Goal: Navigation & Orientation: Understand site structure

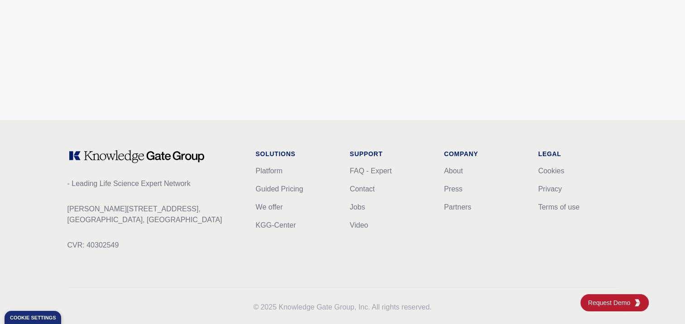
scroll to position [3669, 0]
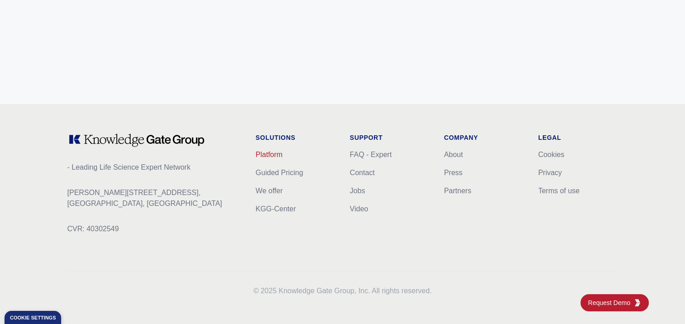
click at [274, 154] on link "Platform" at bounding box center [269, 155] width 27 height 8
click at [276, 153] on link "Platform" at bounding box center [269, 155] width 27 height 8
click at [272, 152] on link "Platform" at bounding box center [269, 155] width 27 height 8
click at [273, 188] on link "We offer" at bounding box center [269, 191] width 27 height 8
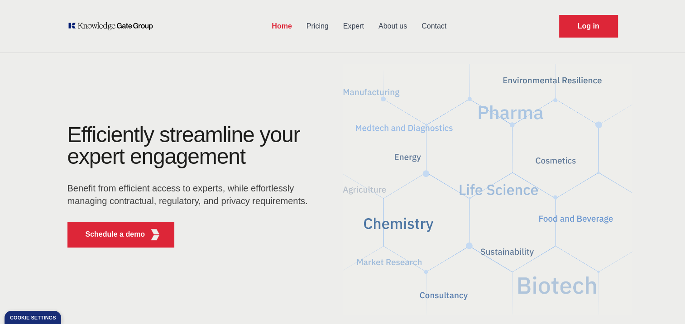
click at [279, 24] on link "Home" at bounding box center [281, 26] width 34 height 24
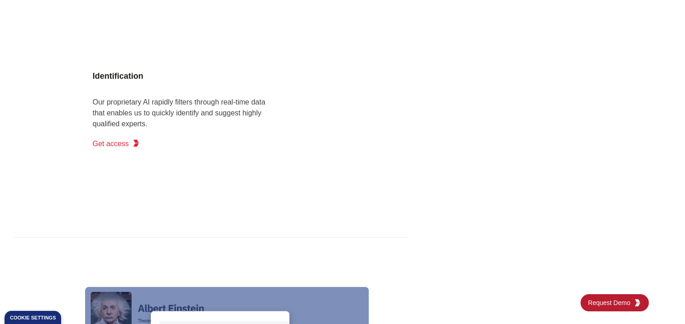
scroll to position [815, 0]
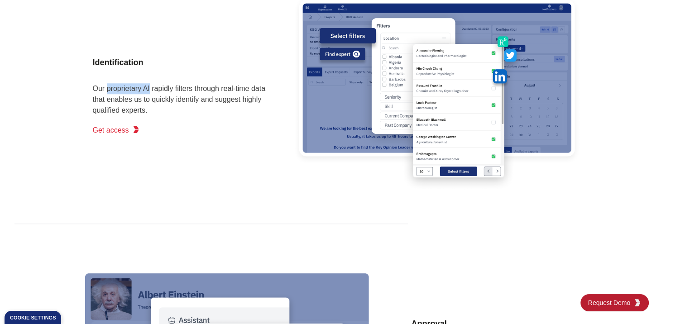
drag, startPoint x: 106, startPoint y: 89, endPoint x: 149, endPoint y: 90, distance: 43.0
click at [149, 90] on p "Our proprietary AI rapidly filters through real-time data that enables us to qu…" at bounding box center [183, 99] width 181 height 33
copy p "proprietary AI"
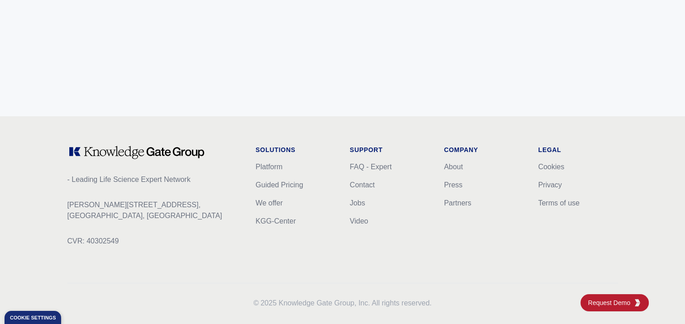
scroll to position [3669, 0]
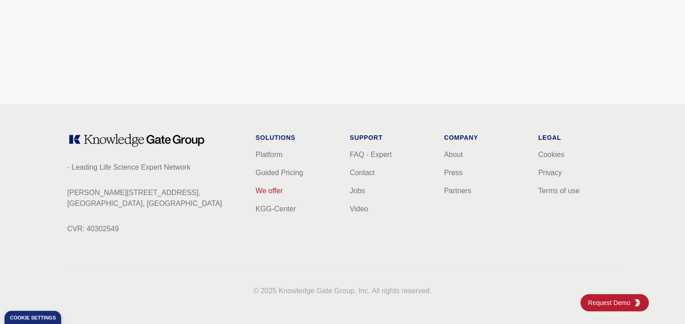
click at [272, 188] on link "We offer" at bounding box center [269, 191] width 27 height 8
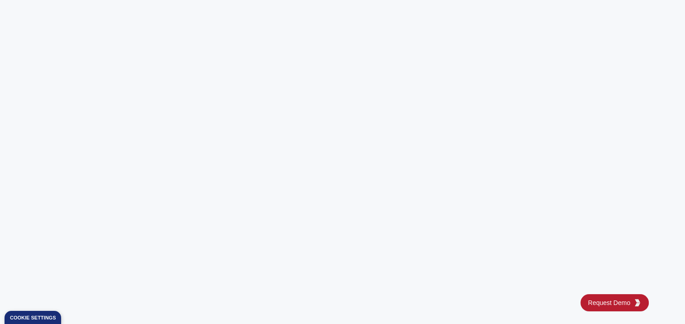
scroll to position [3669, 0]
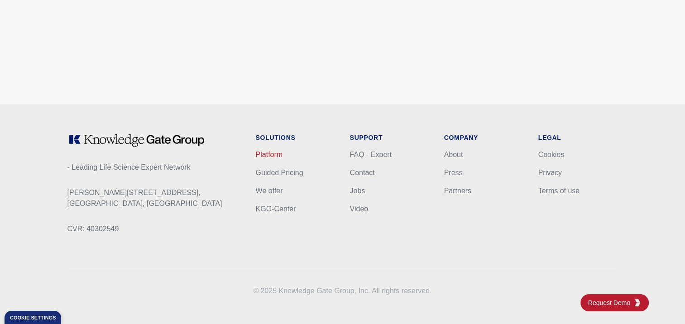
click at [273, 152] on link "Platform" at bounding box center [269, 155] width 27 height 8
click at [274, 154] on link "Platform" at bounding box center [269, 155] width 27 height 8
click at [284, 205] on link "KGG-Center" at bounding box center [276, 209] width 40 height 8
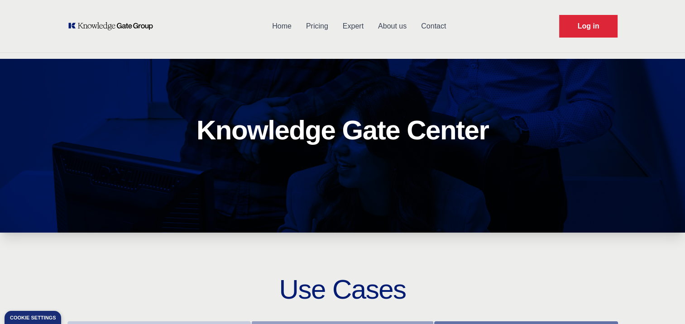
click at [395, 28] on link "About us" at bounding box center [392, 26] width 43 height 24
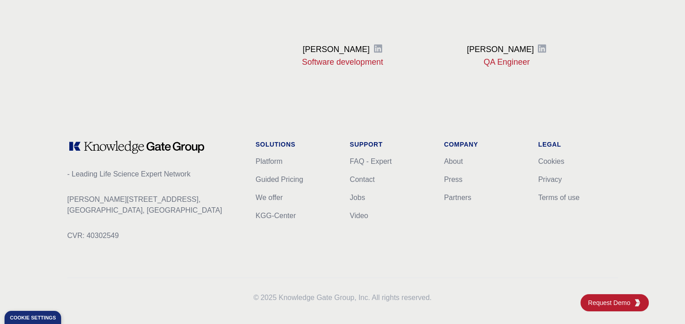
scroll to position [1196, 0]
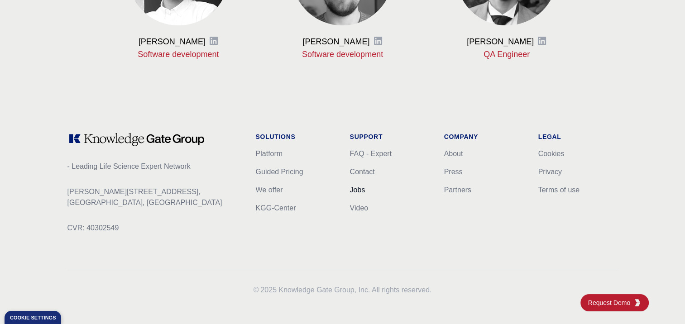
click at [360, 189] on link "Jobs" at bounding box center [357, 190] width 15 height 8
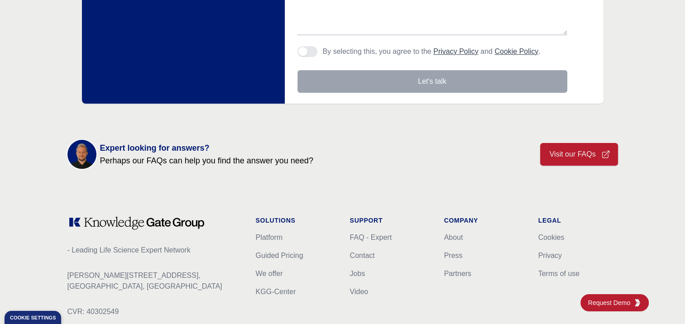
scroll to position [367, 0]
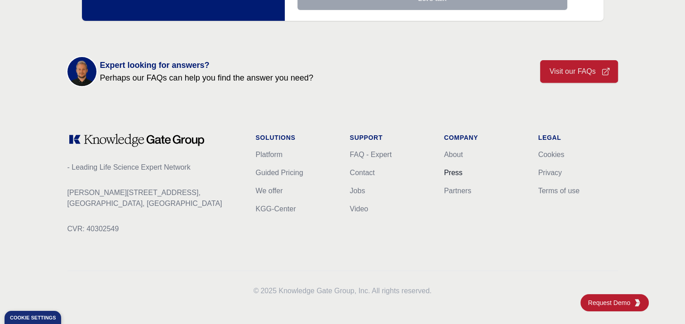
click at [453, 170] on link "Press" at bounding box center [453, 173] width 19 height 8
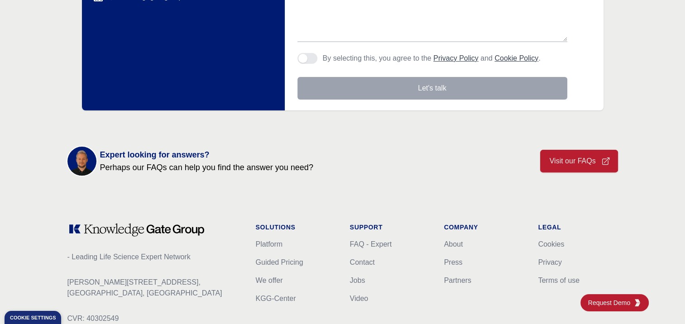
scroll to position [317, 0]
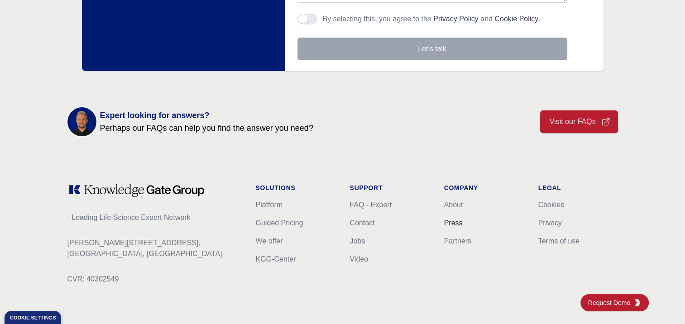
click at [450, 221] on link "Press" at bounding box center [453, 223] width 19 height 8
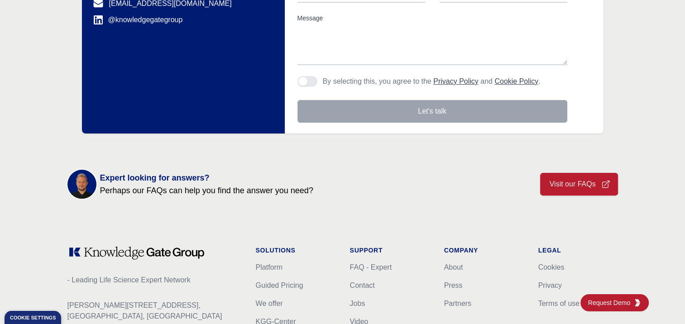
scroll to position [362, 0]
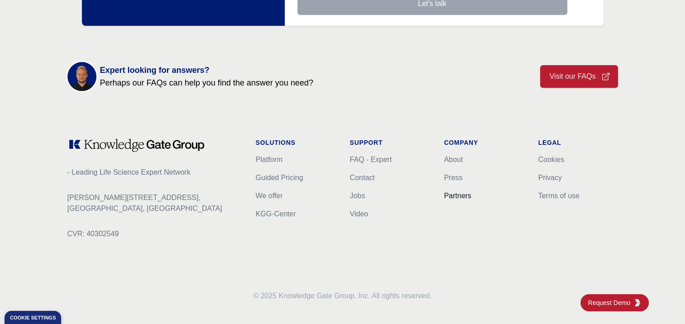
click at [457, 193] on link "Partners" at bounding box center [457, 196] width 27 height 8
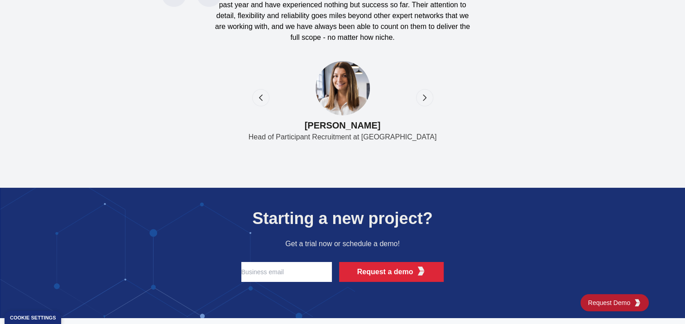
scroll to position [3669, 0]
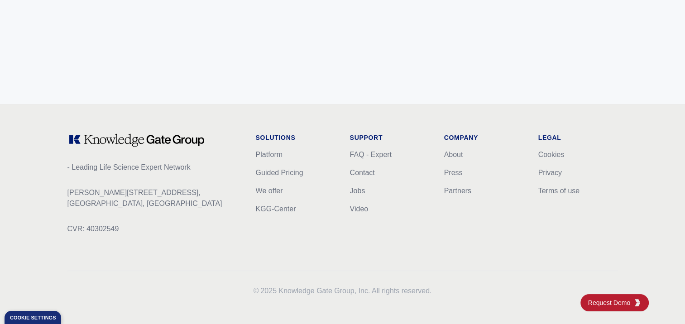
click at [548, 136] on h1 "Legal" at bounding box center [578, 137] width 80 height 9
click at [546, 133] on h1 "Legal" at bounding box center [578, 137] width 80 height 9
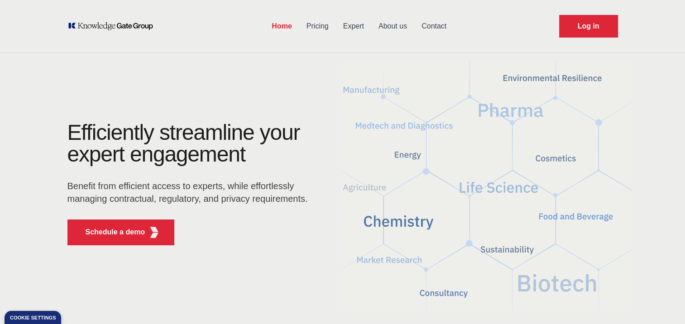
scroll to position [0, 0]
